Goal: Transaction & Acquisition: Purchase product/service

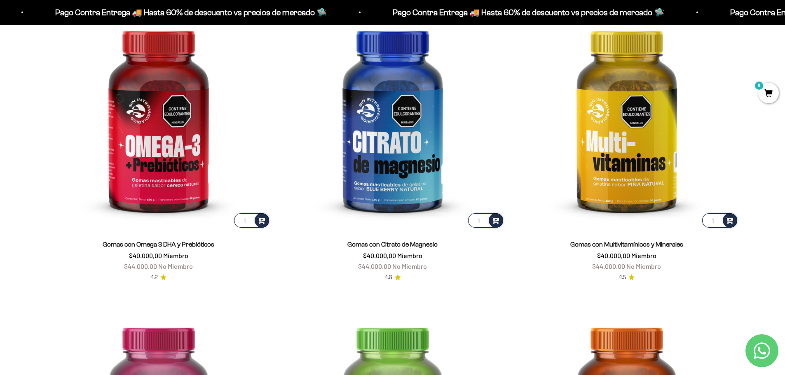
scroll to position [1401, 0]
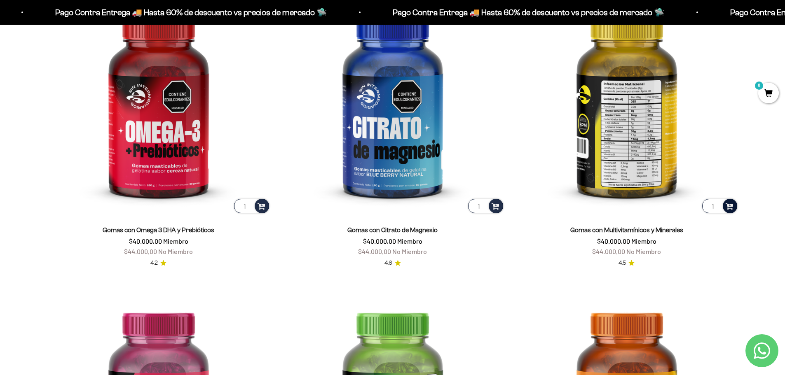
click at [733, 204] on span at bounding box center [729, 205] width 8 height 9
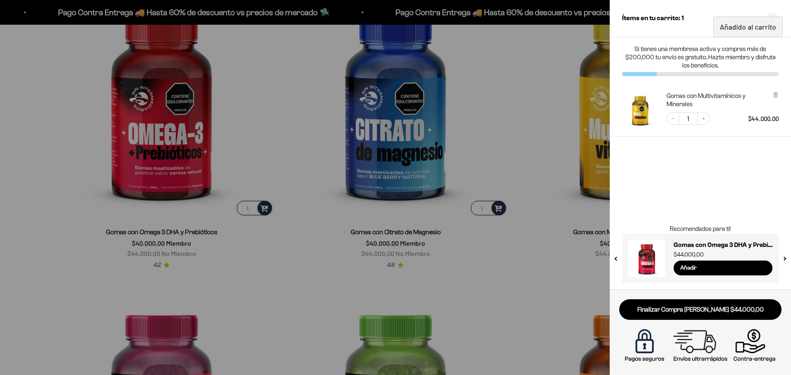
click at [522, 113] on div at bounding box center [395, 187] width 791 height 375
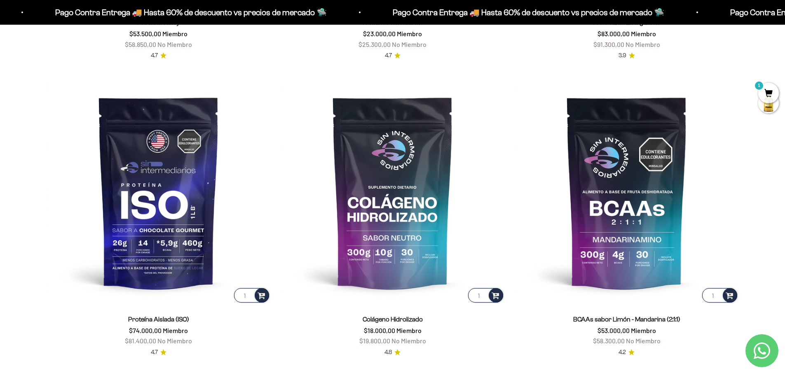
scroll to position [659, 0]
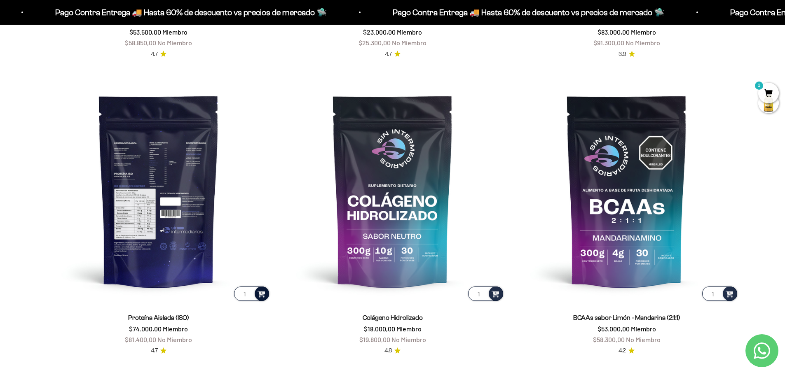
click at [264, 294] on span at bounding box center [261, 293] width 8 height 9
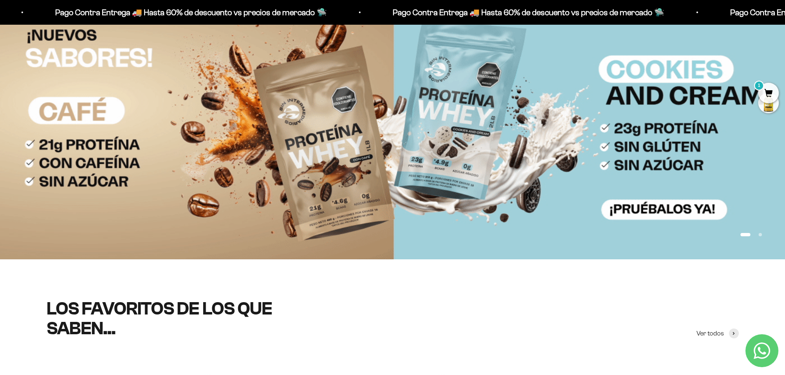
scroll to position [0, 0]
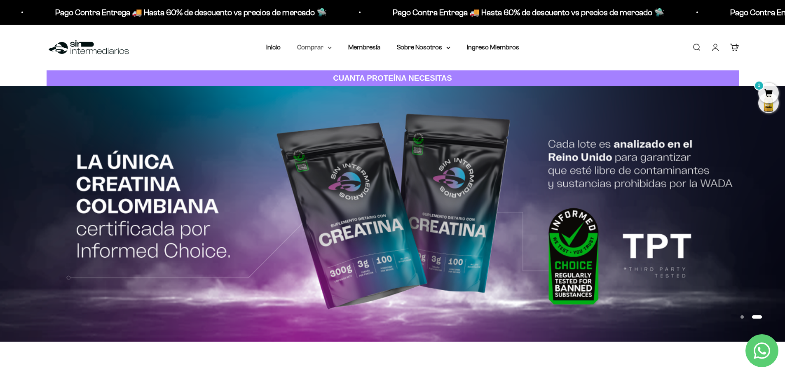
click at [320, 44] on summary "Comprar" at bounding box center [314, 47] width 35 height 11
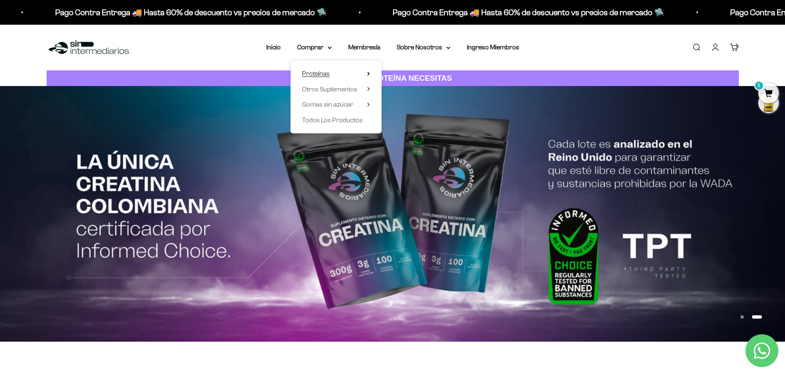
click at [341, 73] on summary "Proteínas" at bounding box center [336, 73] width 68 height 11
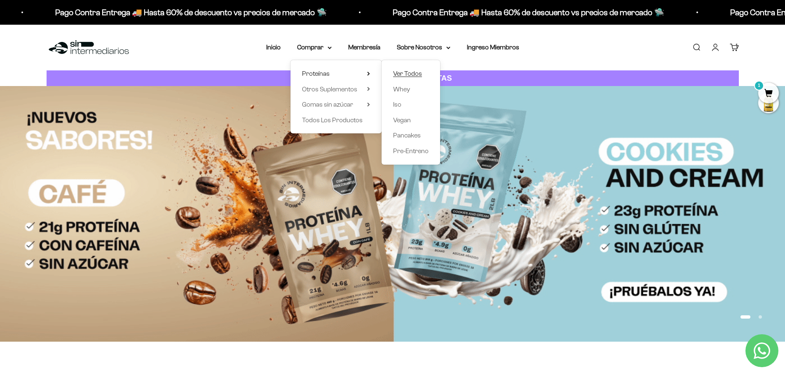
click at [403, 75] on span "Ver Todos" at bounding box center [407, 73] width 29 height 7
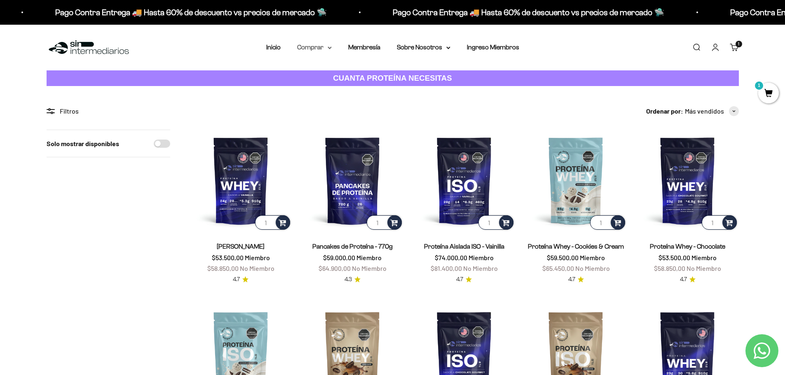
click at [301, 47] on summary "Comprar" at bounding box center [314, 47] width 35 height 11
click at [364, 88] on summary "Otros Suplementos" at bounding box center [336, 89] width 68 height 11
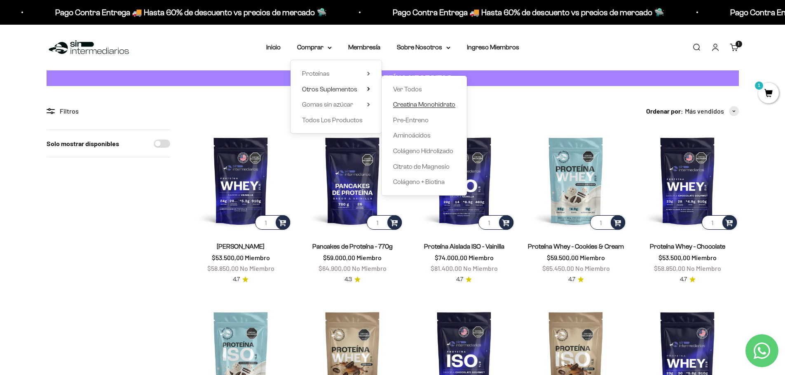
click at [412, 103] on span "Creatina Monohidrato" at bounding box center [424, 104] width 62 height 7
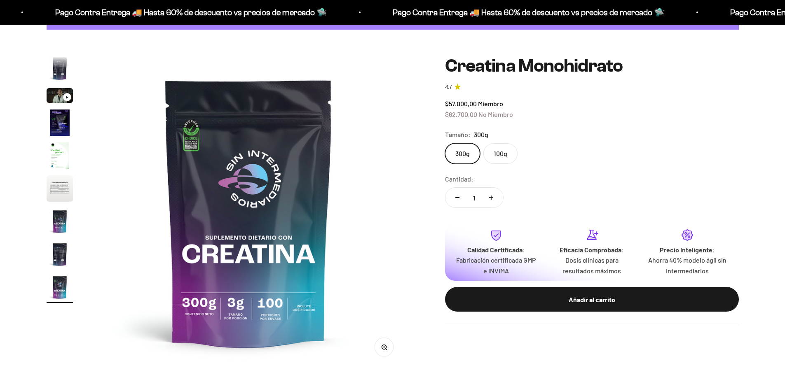
scroll to position [124, 0]
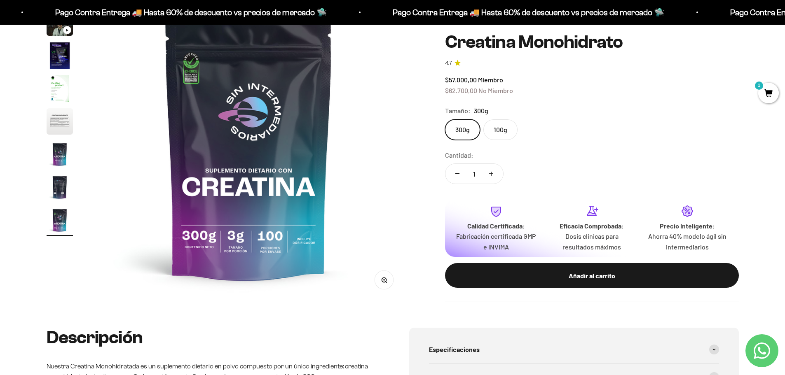
click at [492, 173] on icon "Aumentar cantidad" at bounding box center [491, 174] width 4 height 4
click at [454, 171] on button "Reducir cantidad" at bounding box center [457, 174] width 24 height 20
type input "1"
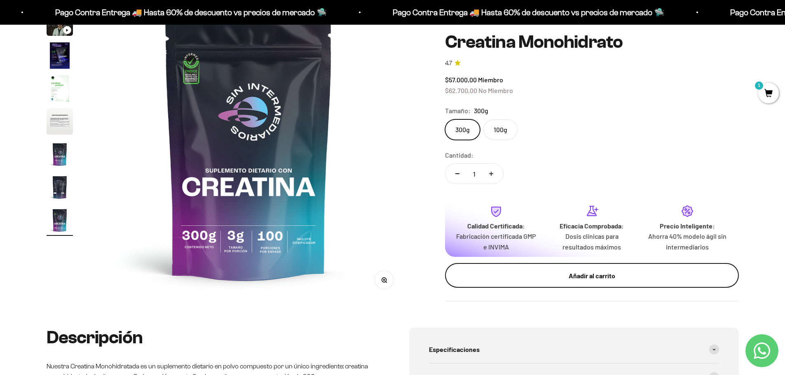
click at [505, 275] on div "Añadir al carrito" at bounding box center [591, 276] width 261 height 11
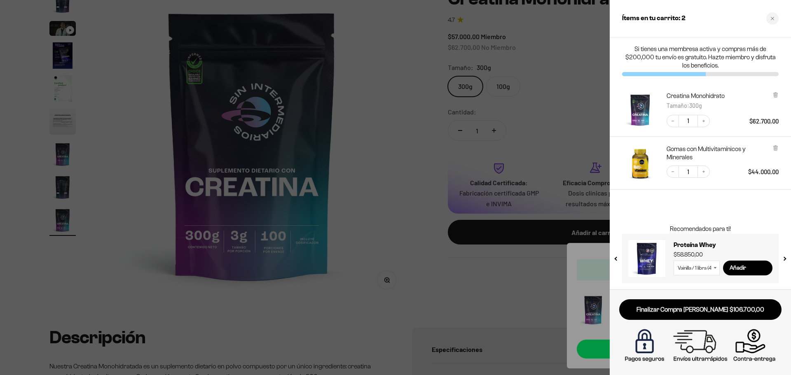
click at [402, 113] on div at bounding box center [395, 187] width 791 height 375
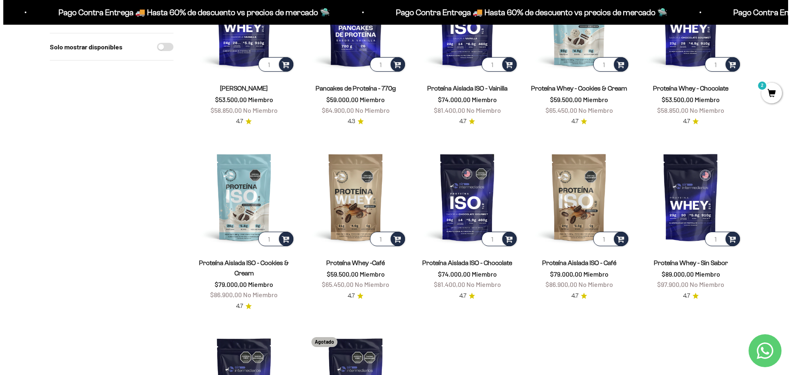
scroll to position [124, 0]
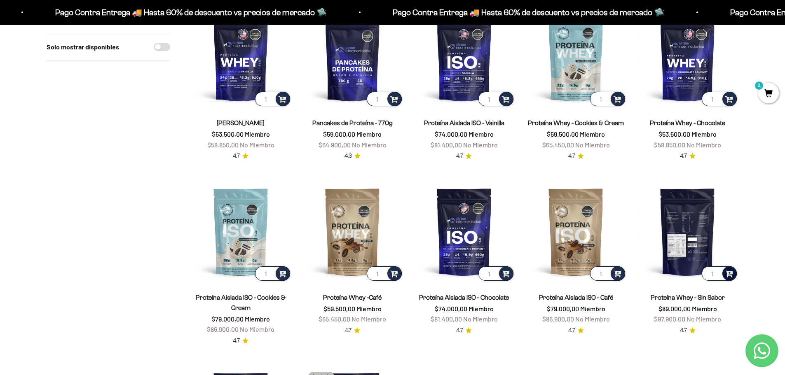
click at [733, 276] on span at bounding box center [729, 273] width 8 height 9
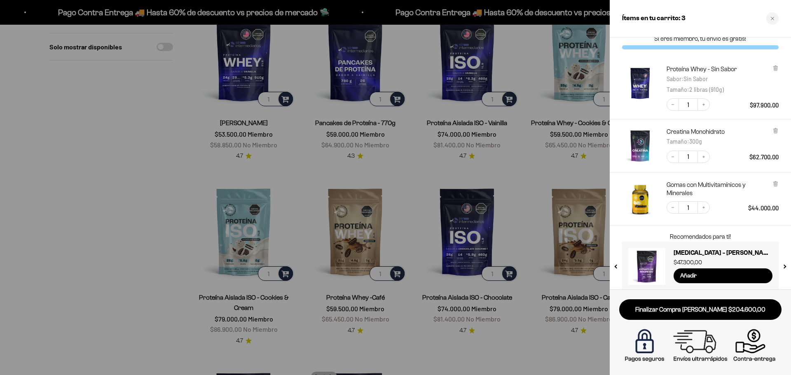
scroll to position [18, 0]
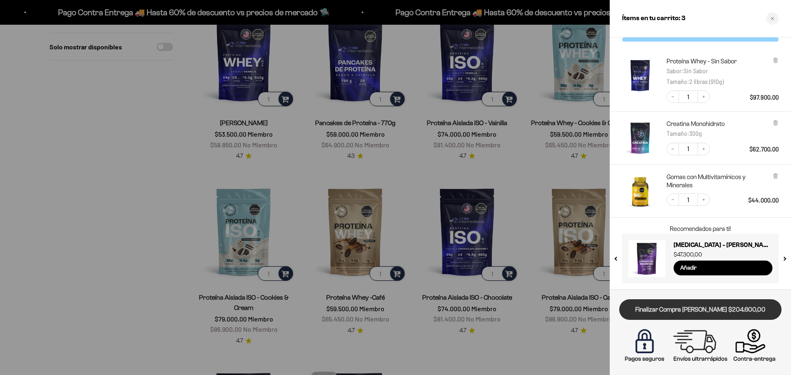
click at [707, 310] on link "Finalizar Compra Segura $204.600,00" at bounding box center [700, 310] width 162 height 21
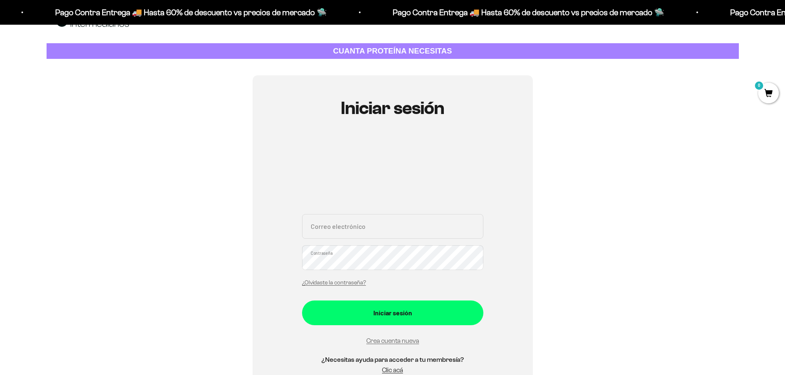
scroll to position [41, 0]
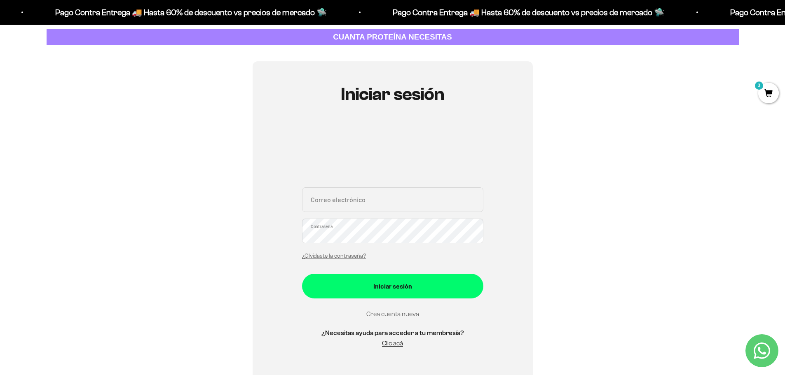
click at [412, 314] on link "Crea cuenta nueva" at bounding box center [392, 314] width 53 height 7
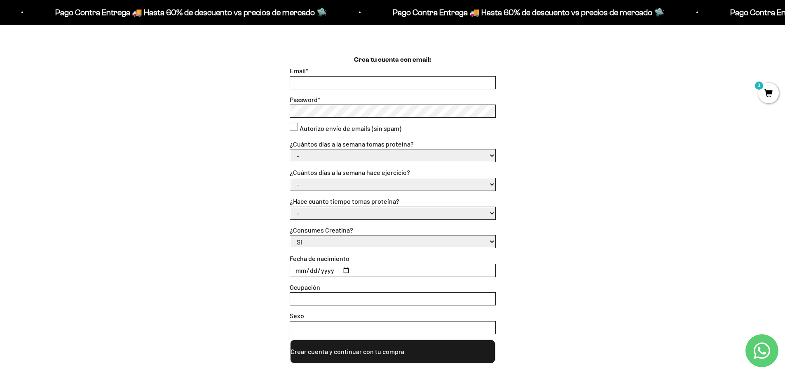
scroll to position [247, 0]
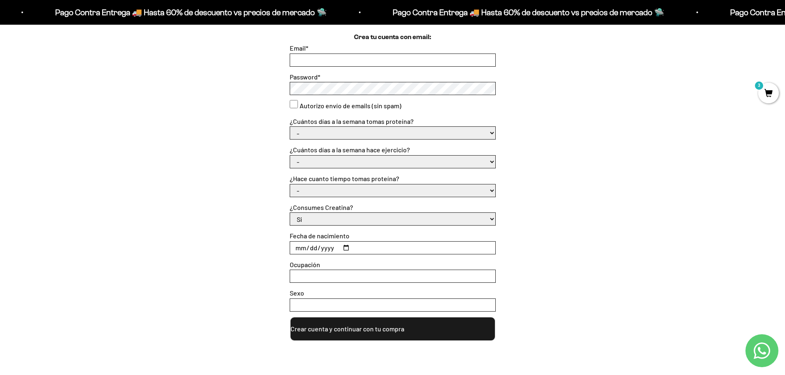
click at [358, 56] on input "Email *" at bounding box center [392, 60] width 205 height 12
type input "kellypareja202@gmail.com"
click at [400, 129] on select "- 1 o 2 3 a 5 6 o 7" at bounding box center [392, 133] width 205 height 12
select select "3 a 5"
click at [290, 127] on select "- 1 o 2 3 a 5 6 o 7" at bounding box center [392, 133] width 205 height 12
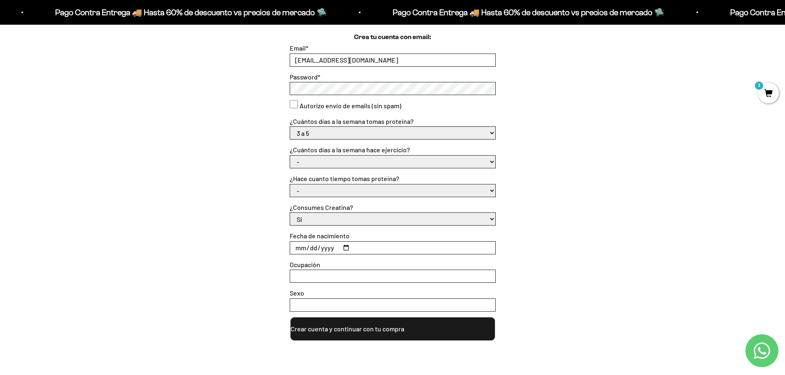
click at [359, 159] on select "- No hago 1 a 2 días 3 a 5 días 6 o 7 días" at bounding box center [392, 162] width 205 height 12
select select "1 a 2 días"
click at [290, 156] on select "- No hago 1 a 2 días 3 a 5 días 6 o 7 días" at bounding box center [392, 162] width 205 height 12
click at [337, 189] on select "- Apenas estoy empezando Menos de 6 meses Más de 6 meses Hace más de un año" at bounding box center [392, 191] width 205 height 12
select select "Apenas estoy empezando"
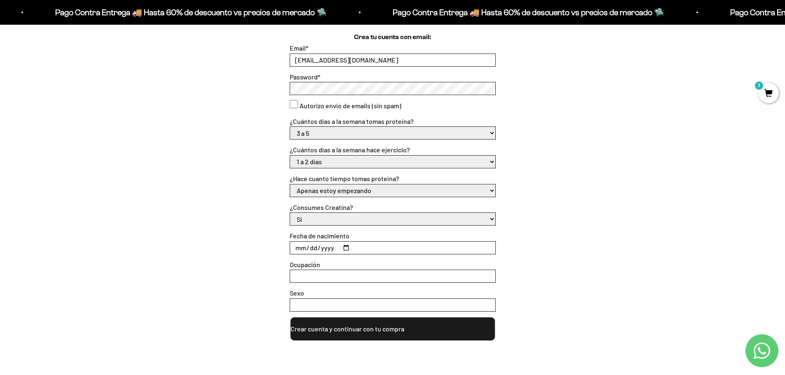
click at [290, 185] on select "- Apenas estoy empezando Menos de 6 meses Más de 6 meses Hace más de un año" at bounding box center [392, 191] width 205 height 12
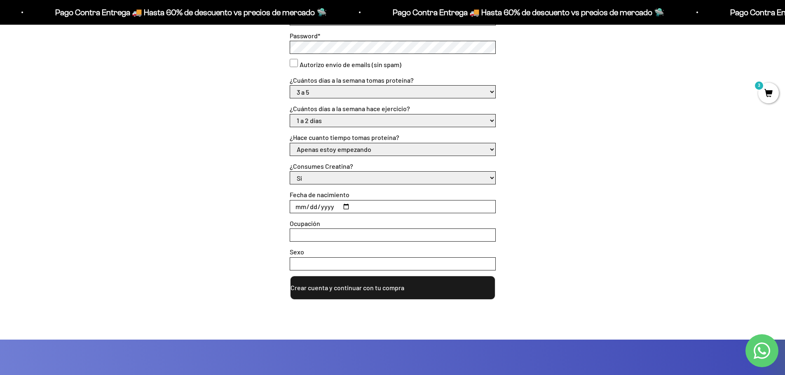
click at [346, 207] on input "Fecha de nacimiento" at bounding box center [392, 207] width 205 height 12
type input "1998-02-10"
click at [337, 236] on input "Ocupación" at bounding box center [392, 235] width 205 height 12
type input "AMA DE CASA"
click at [358, 265] on input "Sexo" at bounding box center [392, 264] width 205 height 12
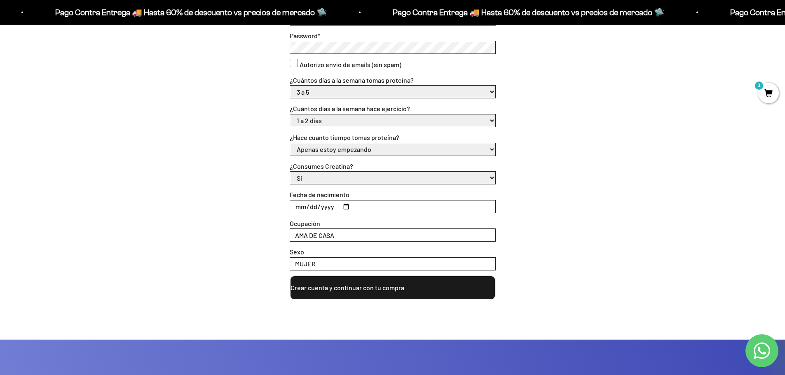
type input "MUJER"
click at [360, 295] on button "Crear cuenta y continuar con tu compra" at bounding box center [393, 288] width 206 height 25
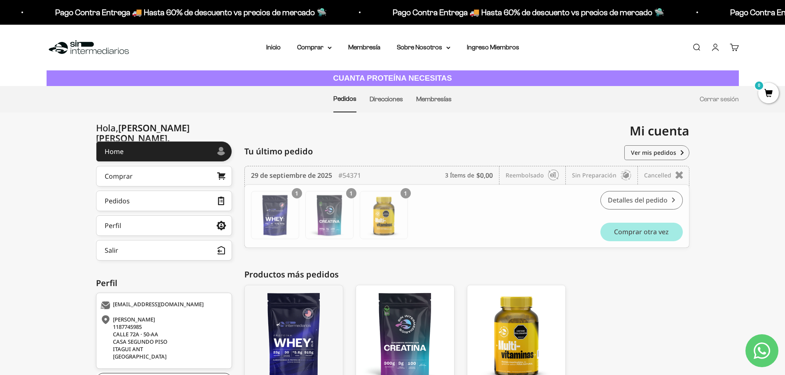
scroll to position [41, 0]
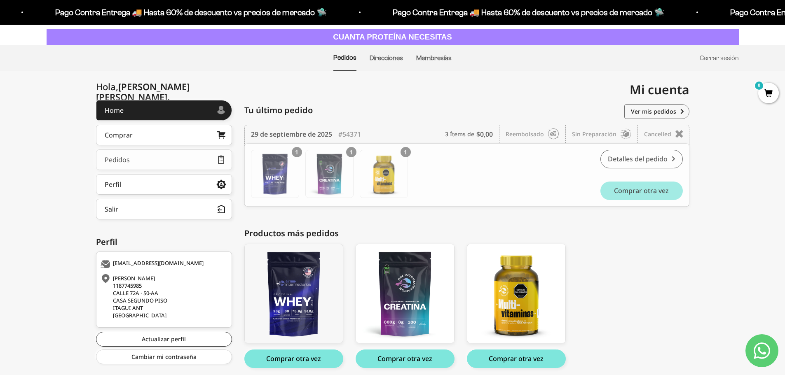
click at [158, 163] on link "Pedidos" at bounding box center [164, 160] width 136 height 21
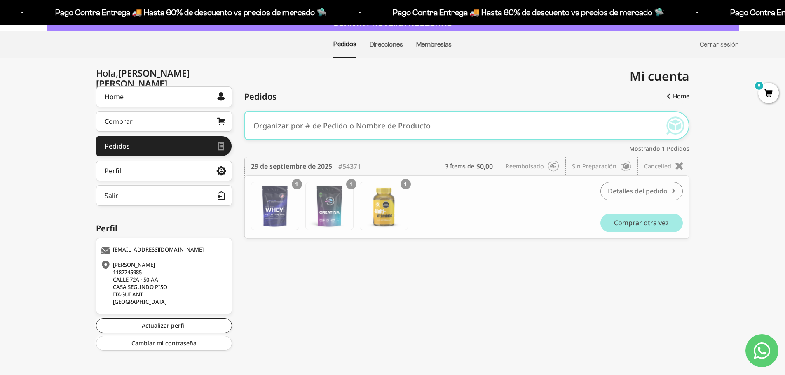
scroll to position [58, 0]
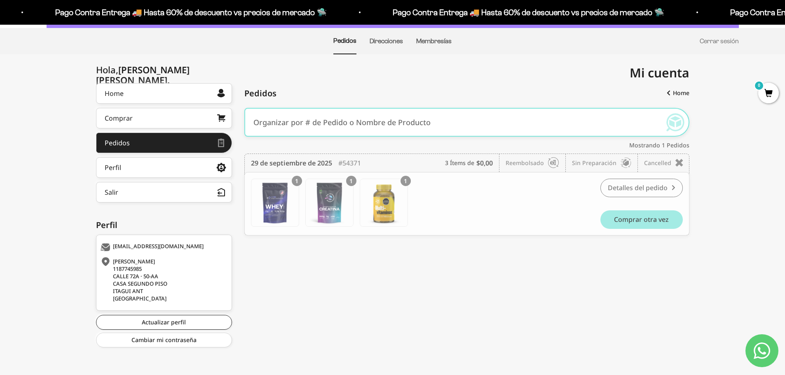
click at [647, 186] on link "Detalles del pedido" at bounding box center [641, 188] width 82 height 19
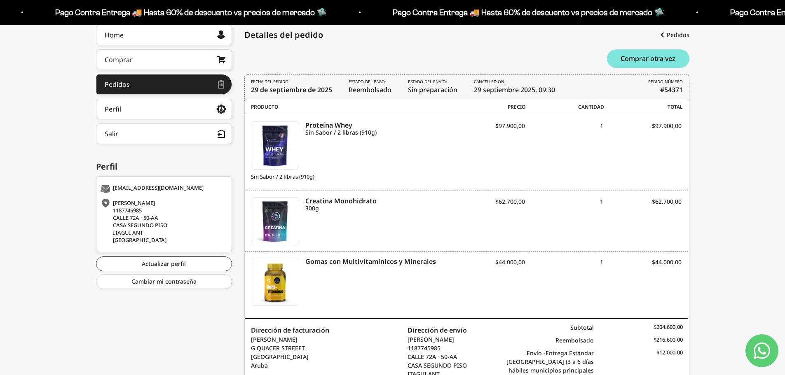
scroll to position [75, 0]
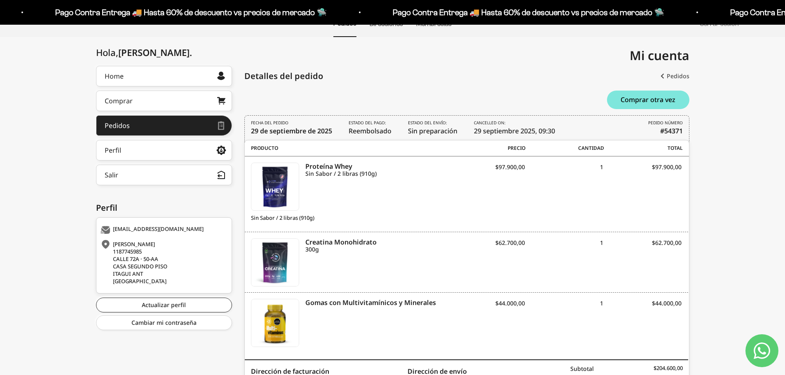
click at [676, 77] on link "Pedidos" at bounding box center [674, 76] width 29 height 15
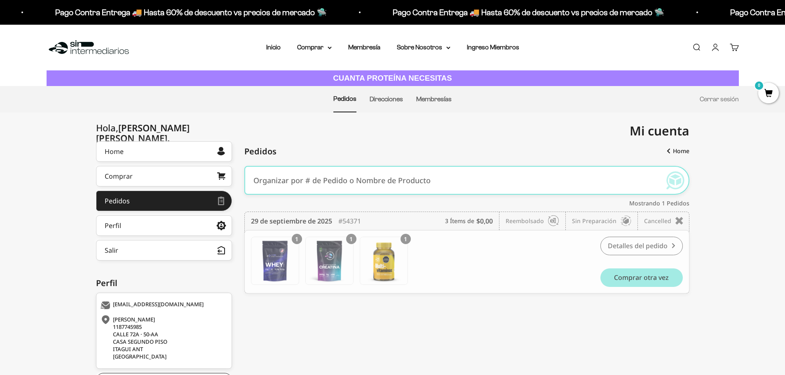
click at [637, 245] on link "Detalles del pedido" at bounding box center [641, 246] width 82 height 19
click at [533, 221] on div "Reembolsado" at bounding box center [535, 221] width 60 height 18
click at [667, 243] on link "Detalles del pedido" at bounding box center [641, 246] width 82 height 19
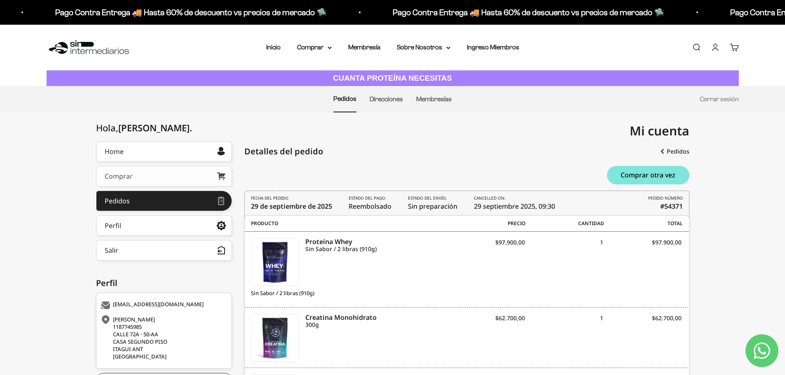
click at [193, 178] on link "Comprar" at bounding box center [164, 176] width 136 height 21
click at [659, 172] on span "Comprar otra vez" at bounding box center [647, 175] width 55 height 7
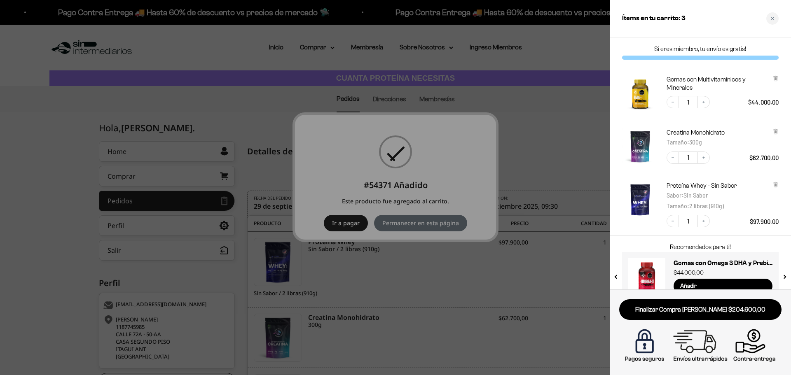
scroll to position [18, 0]
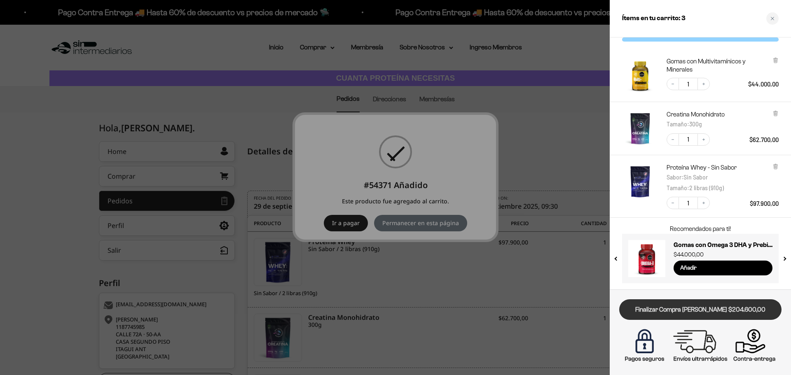
click at [727, 314] on link "Finalizar Compra Segura $204.600,00" at bounding box center [700, 310] width 162 height 21
